Goal: Transaction & Acquisition: Purchase product/service

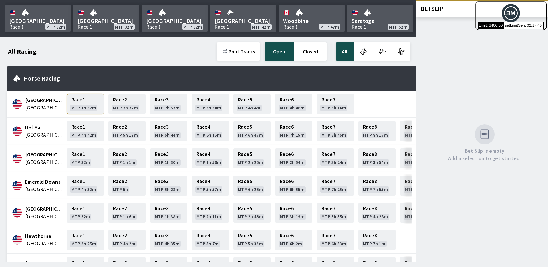
click at [82, 101] on link "Race 1 MTP 1h 52m" at bounding box center [85, 104] width 37 height 20
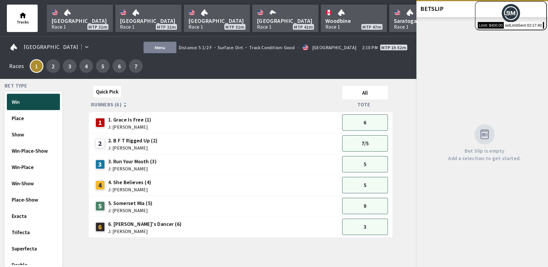
click at [464, 62] on div "Bet Slip is empty Add a selection to get started." at bounding box center [482, 141] width 132 height 249
click at [511, 11] on img at bounding box center [511, 12] width 19 height 19
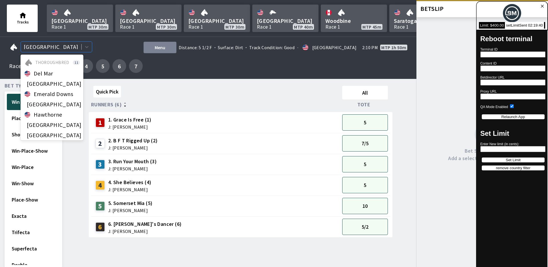
click at [54, 48] on span "[GEOGRAPHIC_DATA]" at bounding box center [51, 47] width 55 height 5
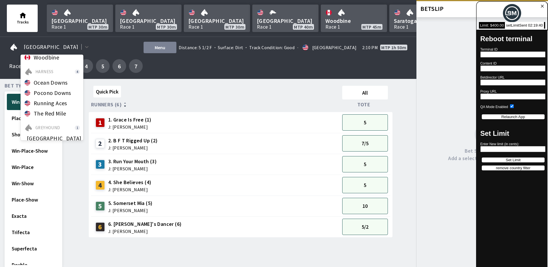
scroll to position [118, 0]
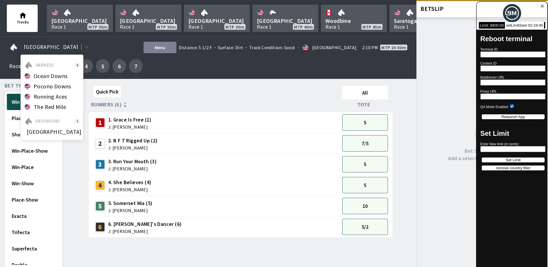
click at [49, 132] on span "[GEOGRAPHIC_DATA]" at bounding box center [54, 131] width 55 height 5
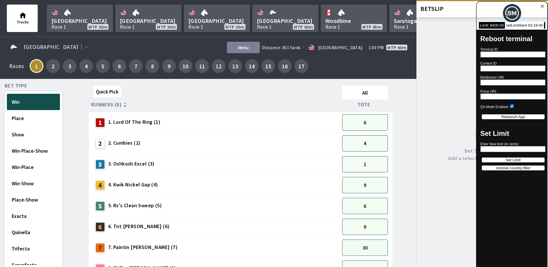
scroll to position [24, 0]
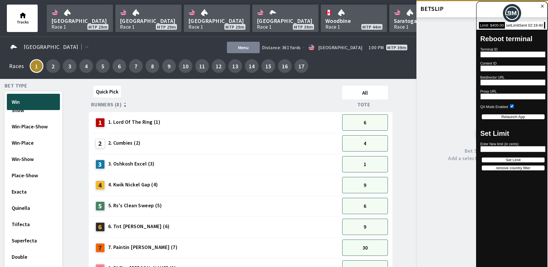
click at [447, 116] on div "Bet Slip is empty Add a selection to get started." at bounding box center [482, 141] width 132 height 249
click at [545, 8] on link "×" at bounding box center [538, 6] width 15 height 13
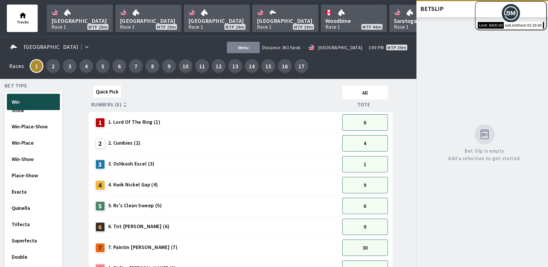
click at [18, 14] on span "Tracks" at bounding box center [23, 18] width 22 height 18
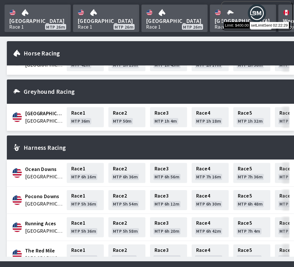
click at [84, 135] on div "Harness Racing" at bounding box center [150, 147] width 287 height 24
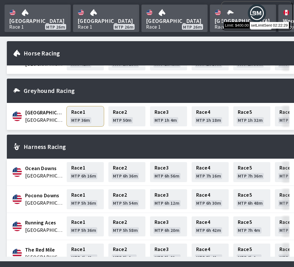
click at [91, 118] on link "Race 1 MTP 36m" at bounding box center [85, 116] width 37 height 20
